Goal: Navigation & Orientation: Find specific page/section

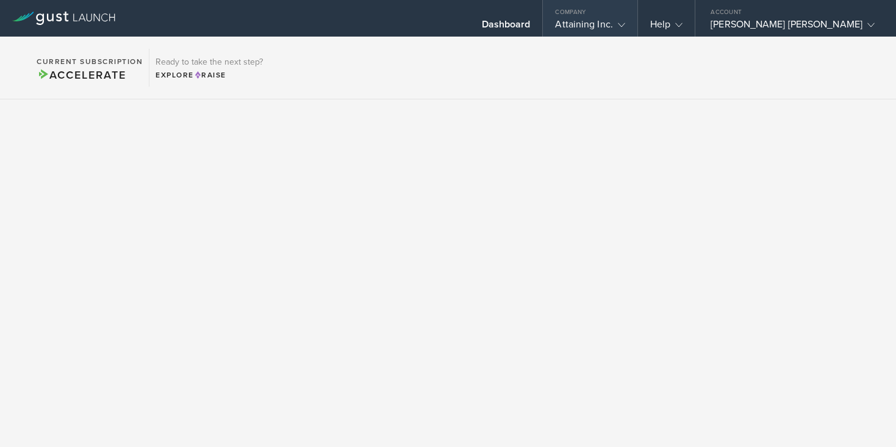
click at [624, 34] on div "Attaining Inc." at bounding box center [590, 27] width 70 height 18
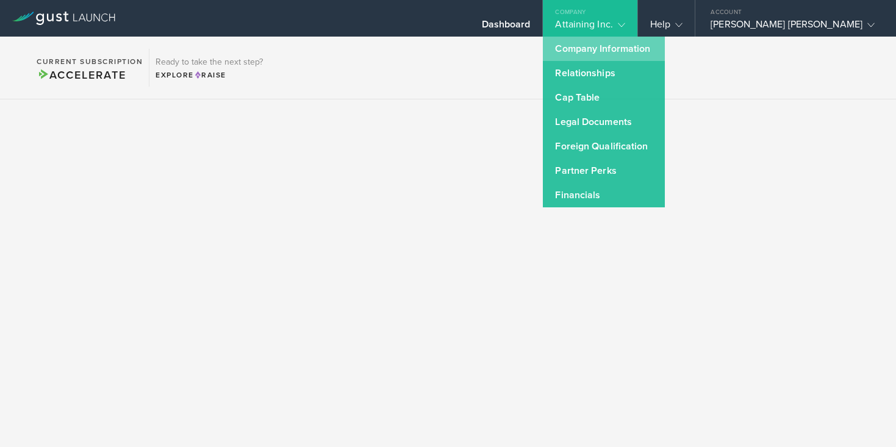
click at [663, 54] on link "Company Information" at bounding box center [604, 49] width 122 height 24
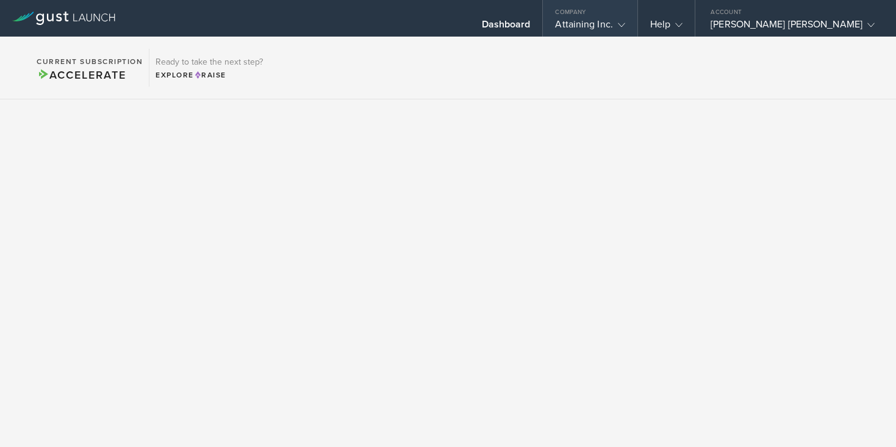
click at [625, 23] on icon at bounding box center [621, 24] width 7 height 7
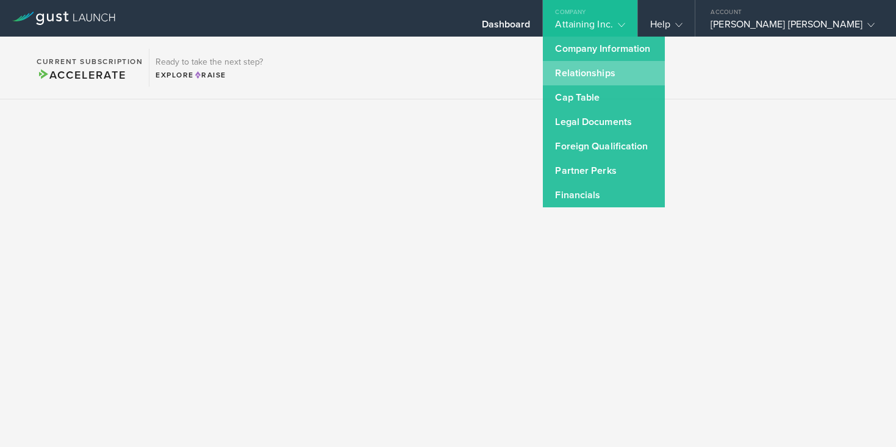
click at [648, 84] on link "Relationships" at bounding box center [604, 73] width 122 height 24
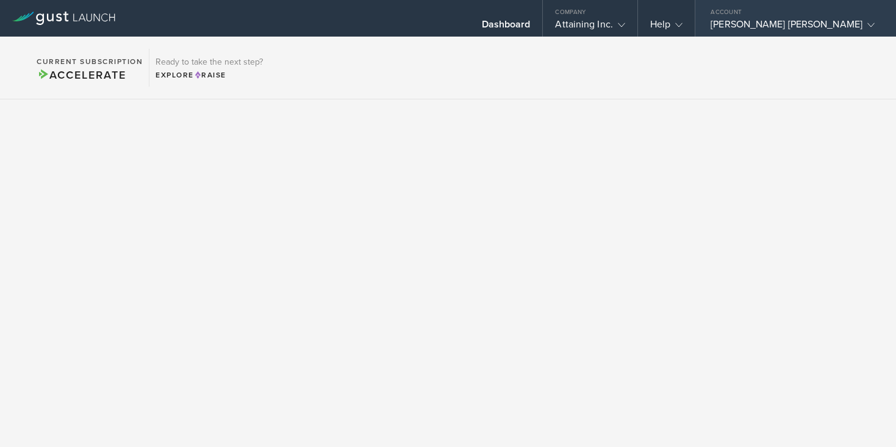
click at [867, 21] on icon at bounding box center [870, 24] width 7 height 7
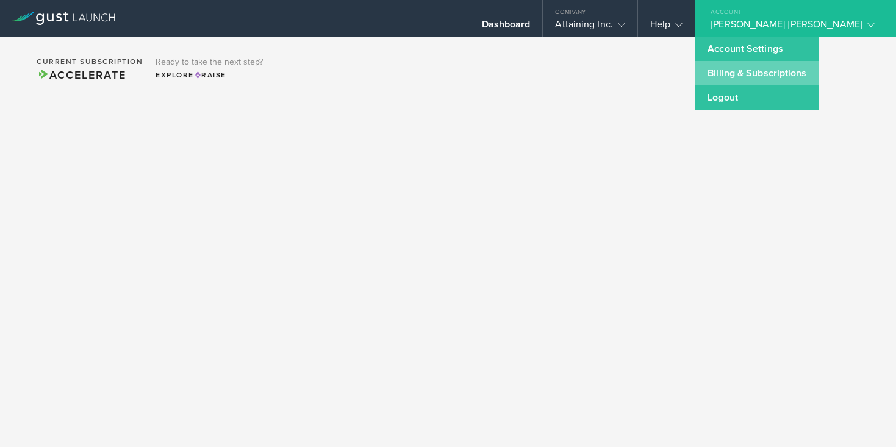
click at [814, 67] on link "Billing & Subscriptions" at bounding box center [756, 73] width 123 height 24
